Goal: Check status: Check status

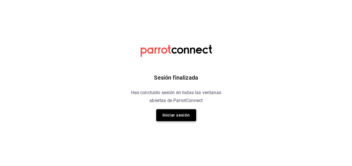
click at [180, 118] on button "Iniciar sesión" at bounding box center [176, 115] width 40 height 12
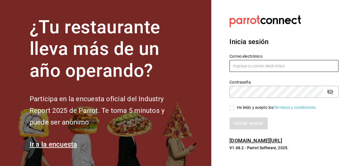
type input "mochomos.metepec@grupocosteno.com"
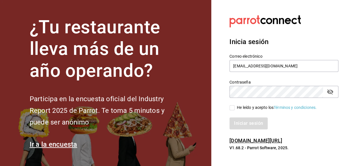
click at [233, 108] on input "He leído y acepto los Términos y condiciones." at bounding box center [231, 107] width 5 height 5
checkbox input "true"
click at [245, 122] on button "Iniciar sesión" at bounding box center [248, 124] width 39 height 12
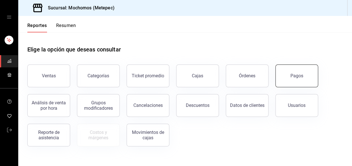
click at [310, 80] on button "Pagos" at bounding box center [296, 76] width 43 height 23
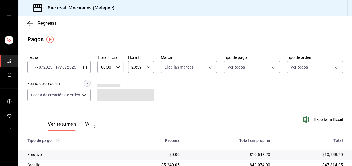
click at [88, 63] on div "2025-08-17 17 / 8 / 2025 - 2025-08-17 17 / 8 / 2025" at bounding box center [58, 67] width 63 height 12
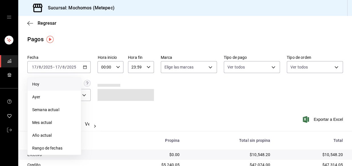
click at [35, 84] on span "Hoy" at bounding box center [54, 85] width 44 height 6
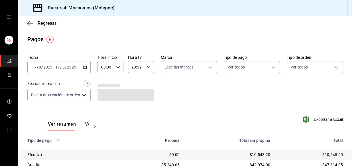
click at [120, 68] on div "00:00 Hora inicio" at bounding box center [110, 67] width 26 height 12
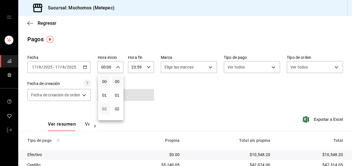
click at [103, 111] on span "02" at bounding box center [105, 109] width 4 height 5
click at [142, 70] on div at bounding box center [176, 83] width 352 height 166
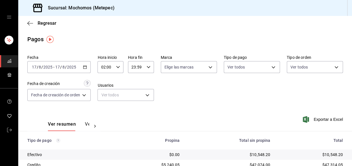
click at [115, 66] on div "02:00 Hora inicio" at bounding box center [110, 67] width 26 height 12
click at [104, 108] on span "04" at bounding box center [105, 109] width 4 height 5
type input "04:00"
click at [220, 112] on div at bounding box center [176, 83] width 352 height 166
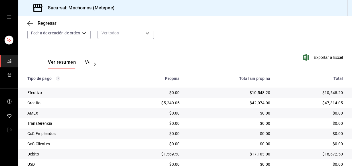
scroll to position [95, 0]
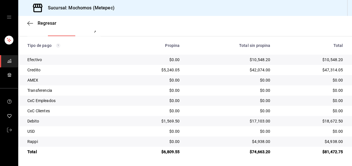
drag, startPoint x: 97, startPoint y: 20, endPoint x: 94, endPoint y: 21, distance: 3.1
click at [96, 21] on div "Regresar" at bounding box center [185, 23] width 334 height 15
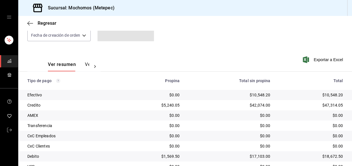
scroll to position [95, 0]
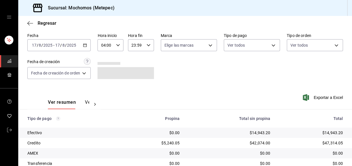
scroll to position [78, 0]
